Goal: Task Accomplishment & Management: Use online tool/utility

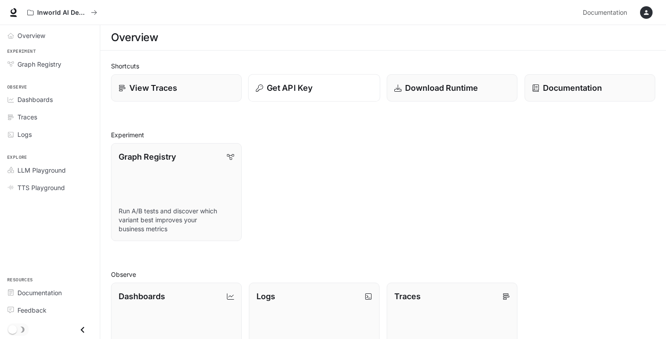
click at [315, 92] on div "Get API Key" at bounding box center [314, 88] width 117 height 12
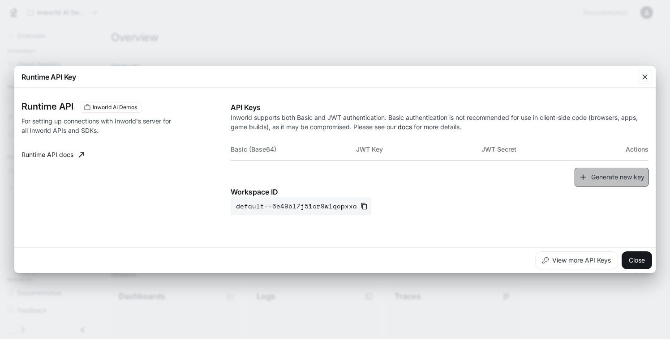
click at [628, 179] on button "Generate new key" at bounding box center [611, 177] width 74 height 19
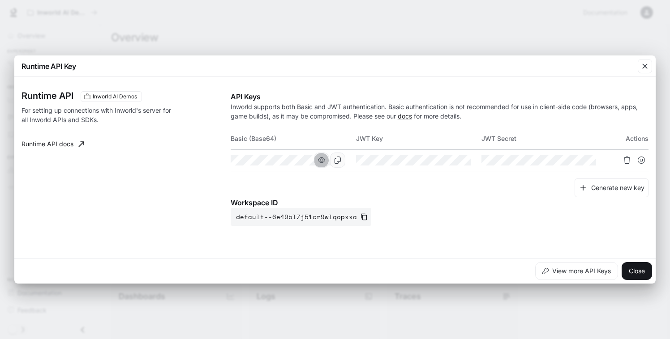
click at [326, 160] on button "button" at bounding box center [321, 160] width 15 height 15
click at [448, 159] on icon "button" at bounding box center [446, 160] width 7 height 7
click at [569, 160] on icon "button" at bounding box center [572, 160] width 7 height 5
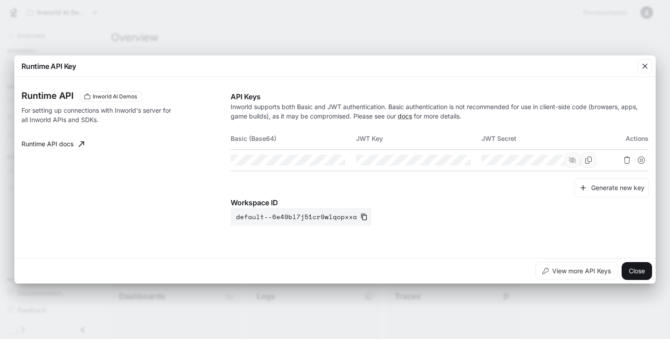
click at [569, 159] on icon "button" at bounding box center [572, 160] width 7 height 7
click at [639, 275] on button "Close" at bounding box center [636, 271] width 30 height 18
